Goal: Task Accomplishment & Management: Use online tool/utility

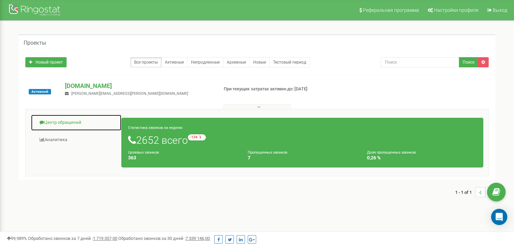
click at [55, 119] on link "Центр обращений" at bounding box center [76, 122] width 91 height 17
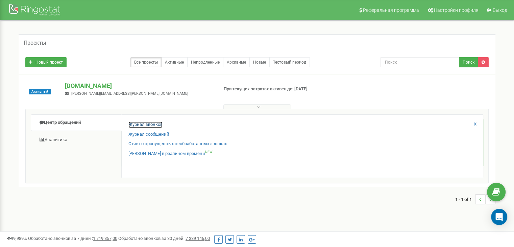
click at [139, 122] on link "Журнал звонков" at bounding box center [145, 124] width 34 height 6
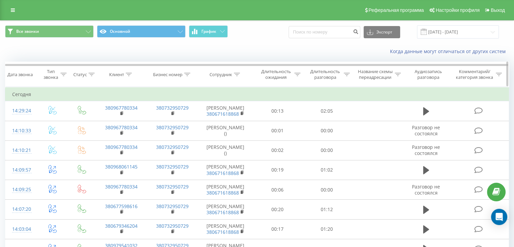
click at [332, 76] on div "Длительность разговора" at bounding box center [325, 74] width 34 height 11
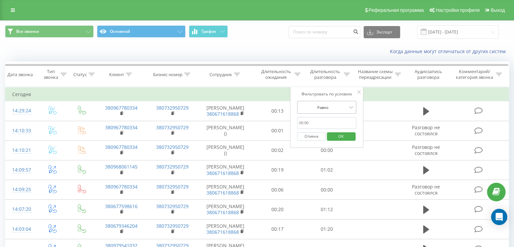
click at [336, 108] on div at bounding box center [323, 107] width 48 height 6
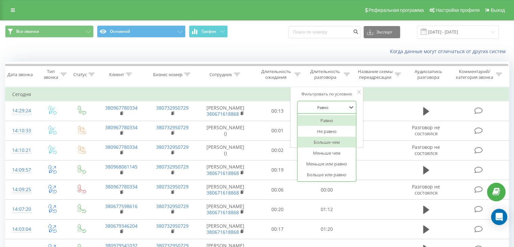
click at [334, 141] on div "Больше чем" at bounding box center [326, 141] width 59 height 11
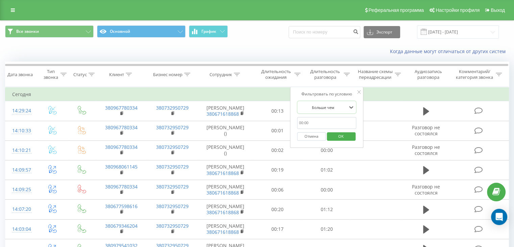
click at [324, 123] on input "text" at bounding box center [326, 123] width 59 height 12
type input "60"
click at [346, 136] on span "OK" at bounding box center [340, 136] width 19 height 10
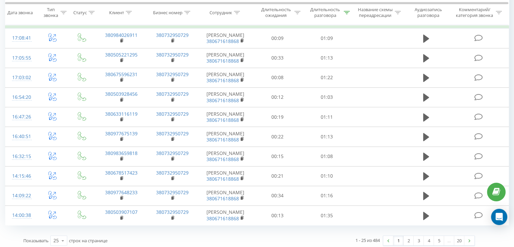
scroll to position [383, 0]
